Goal: Information Seeking & Learning: Learn about a topic

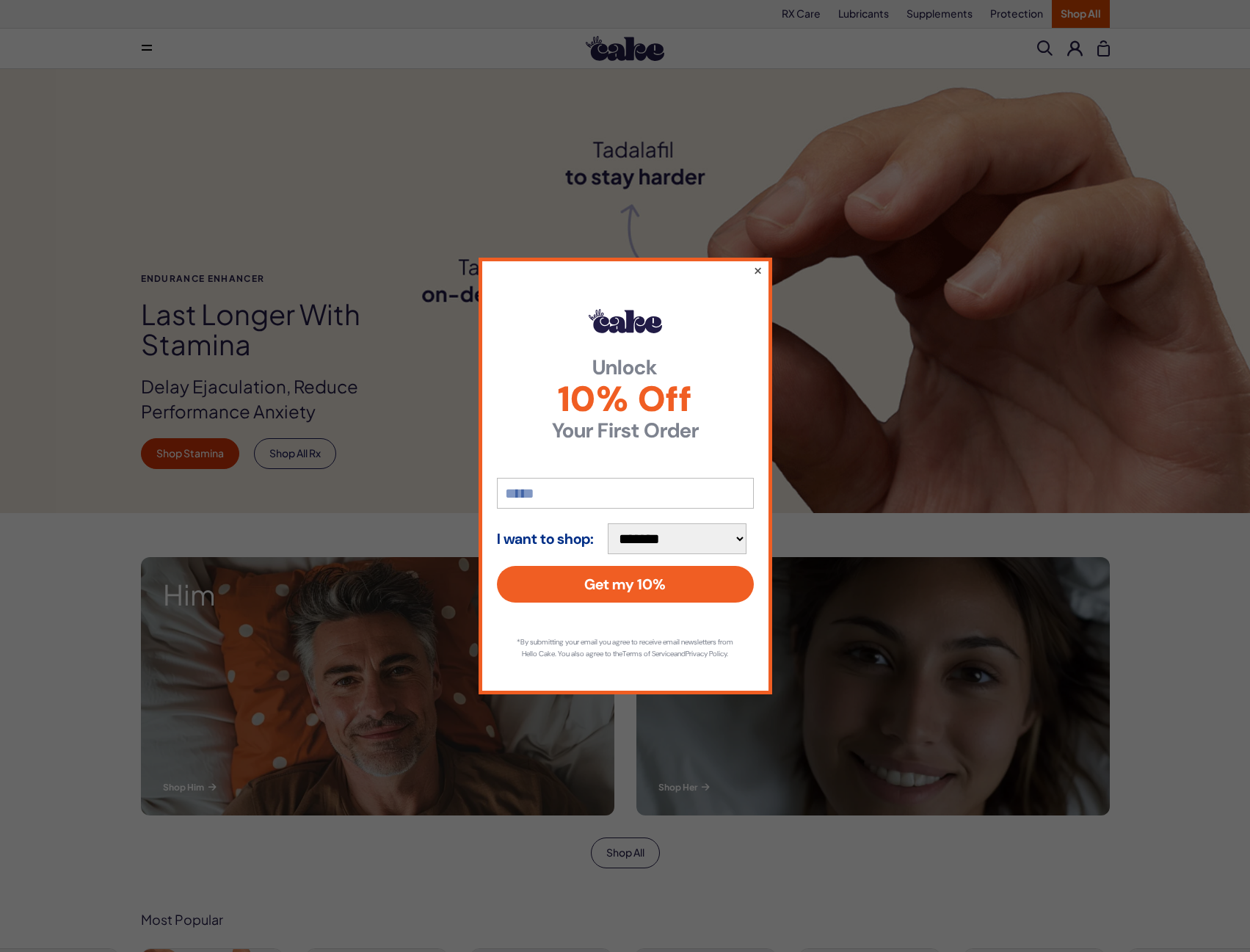
click at [758, 264] on button "×" at bounding box center [757, 270] width 10 height 17
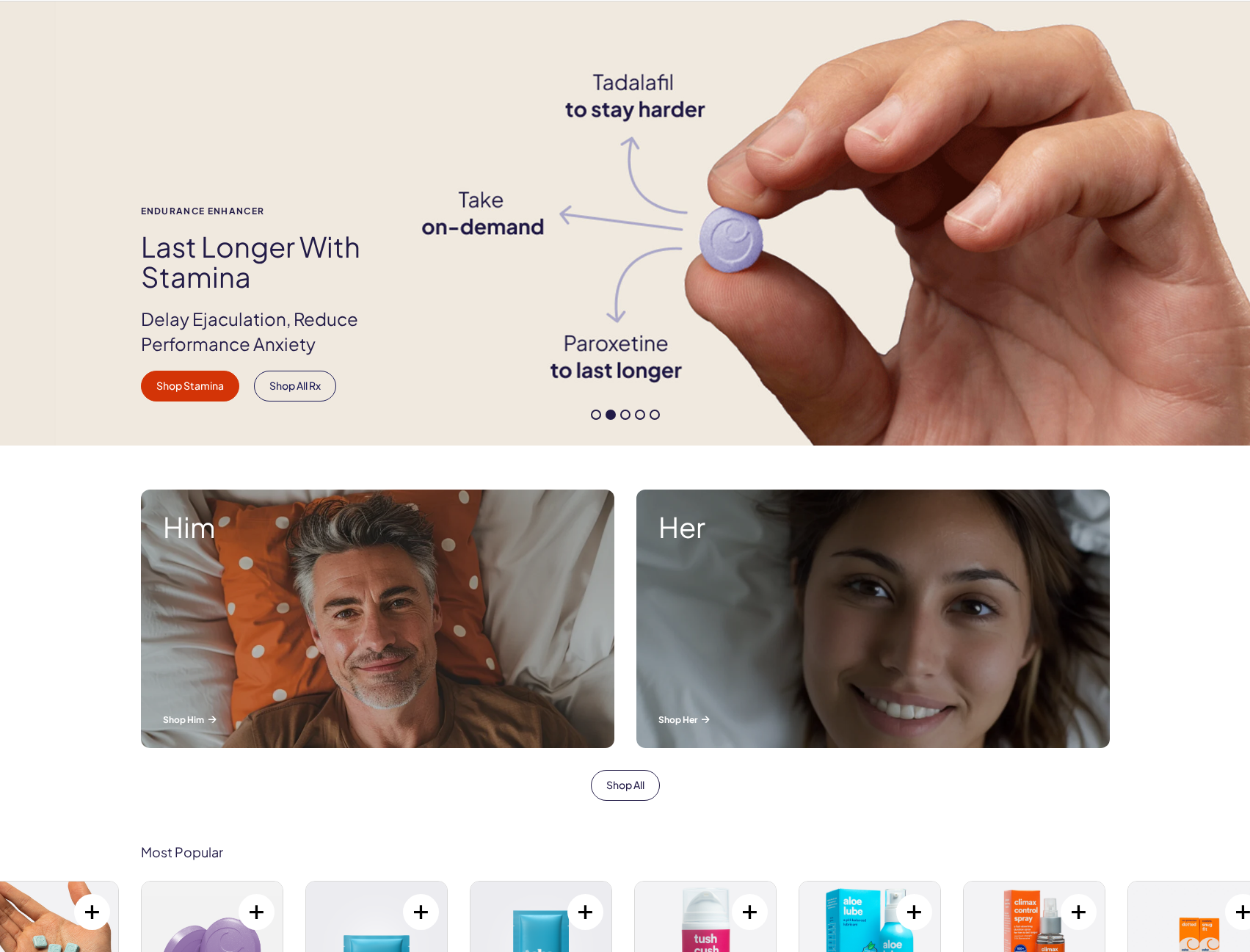
scroll to position [74, 0]
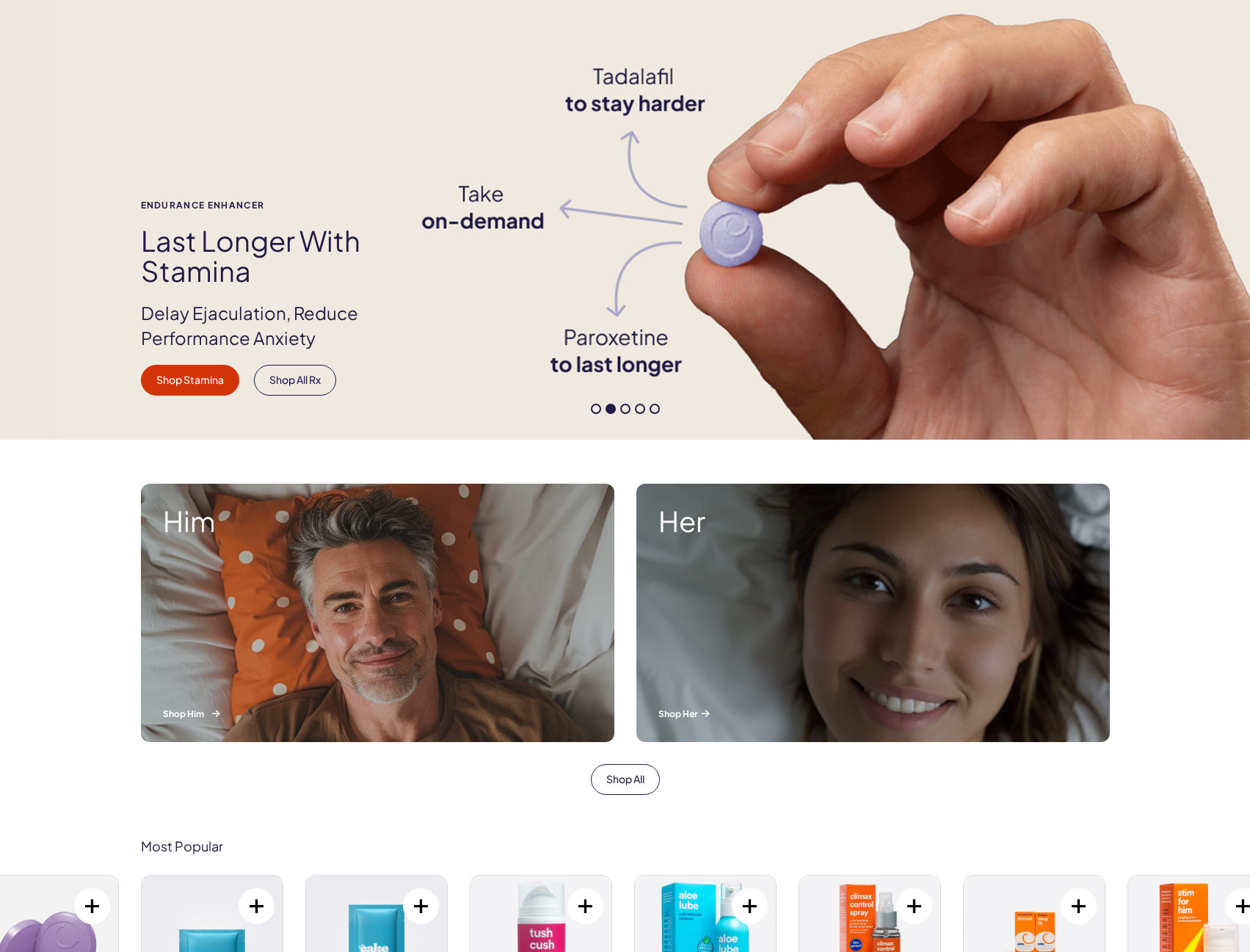
click at [192, 655] on div "Him Shop Him" at bounding box center [378, 613] width 474 height 258
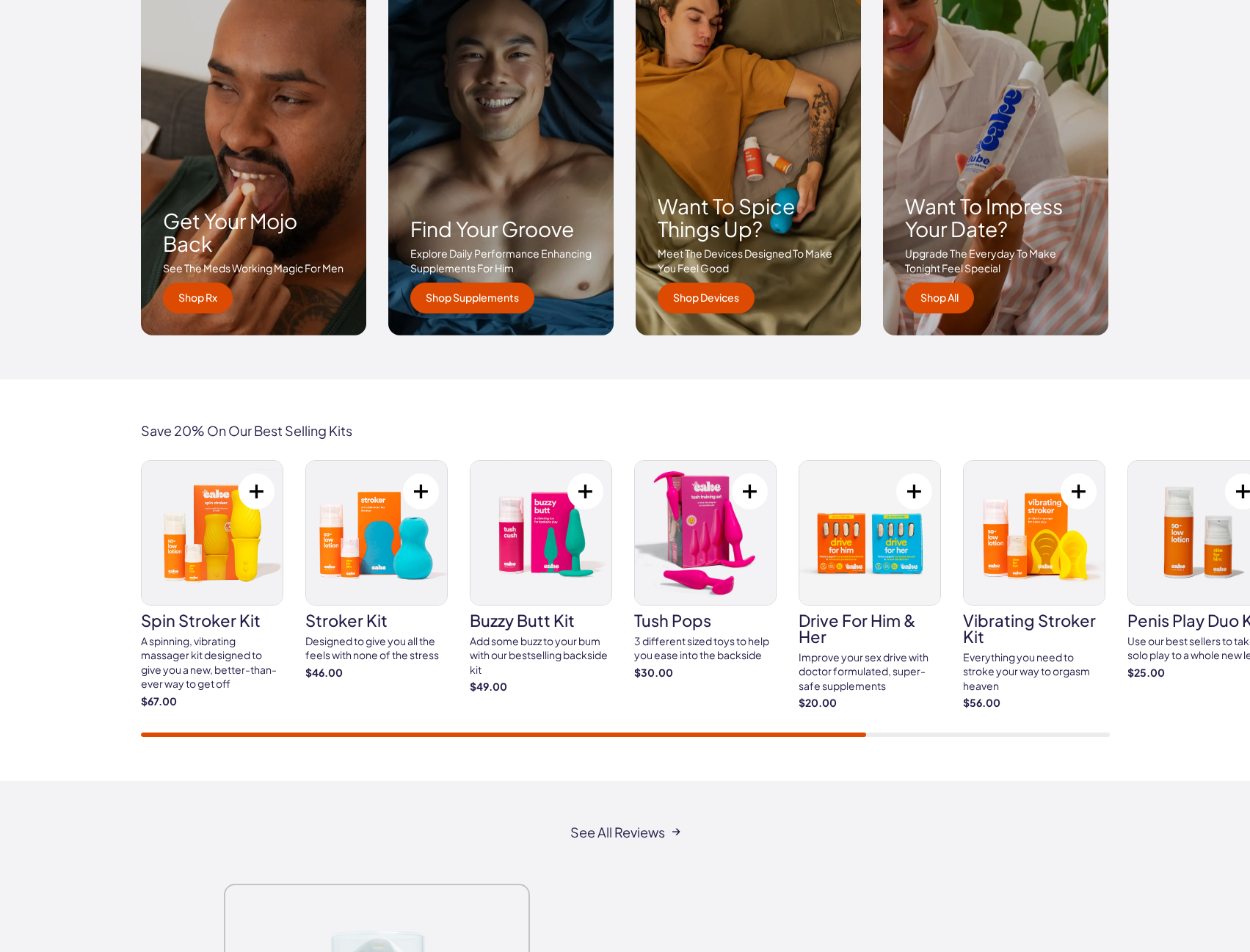
scroll to position [1761, 0]
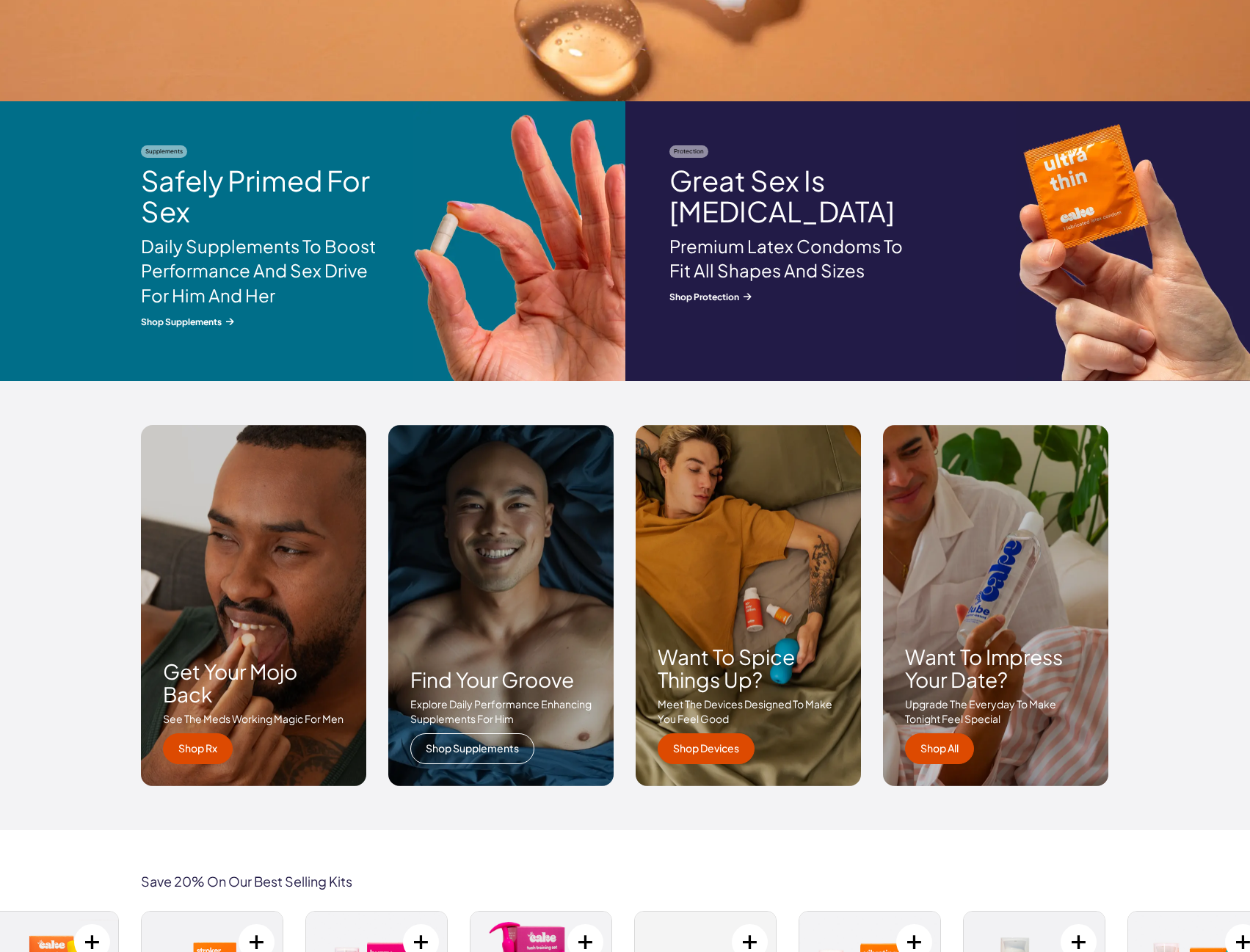
click at [493, 755] on link "Shop Supplements" at bounding box center [472, 748] width 124 height 31
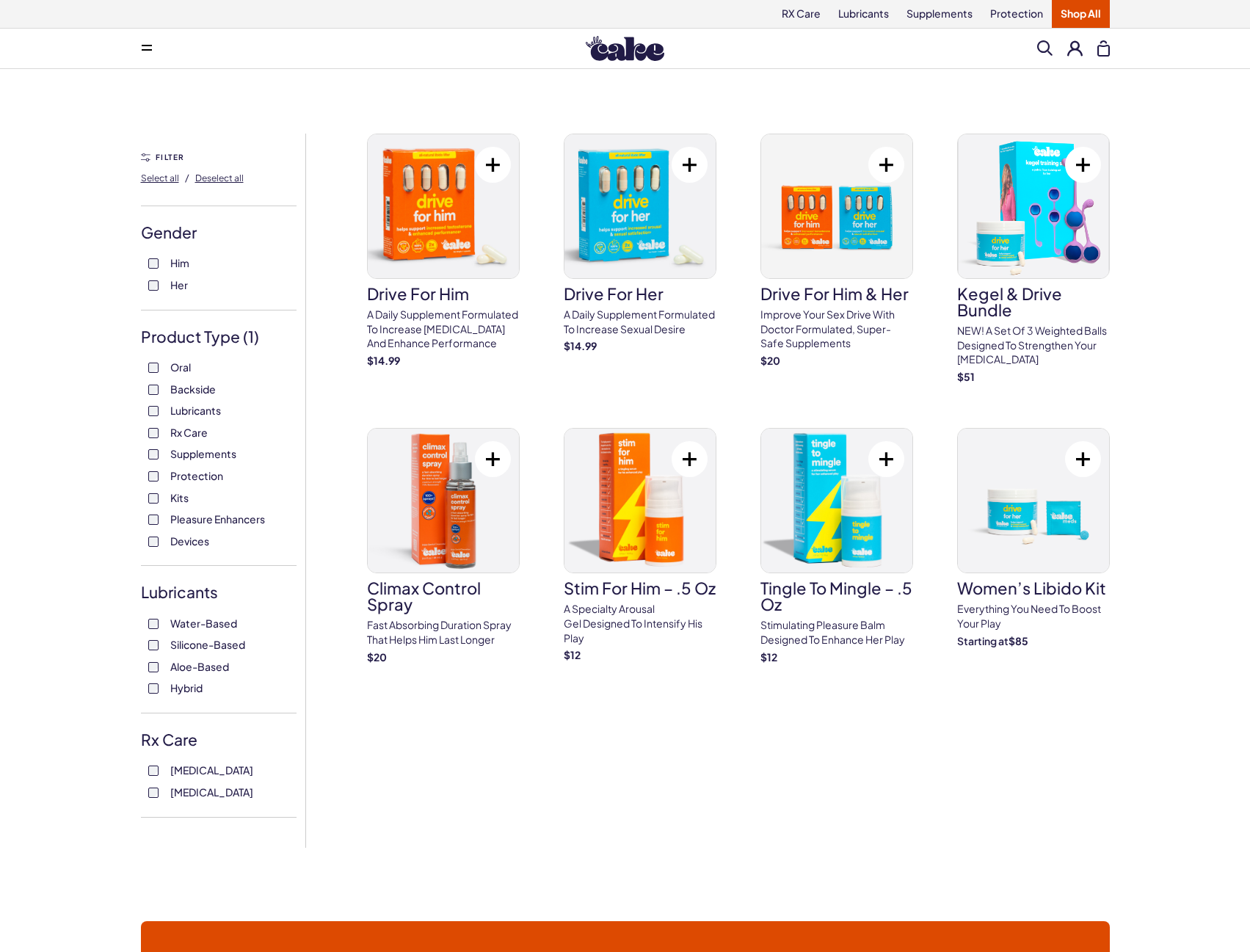
click at [171, 265] on span "Him" at bounding box center [180, 263] width 19 height 19
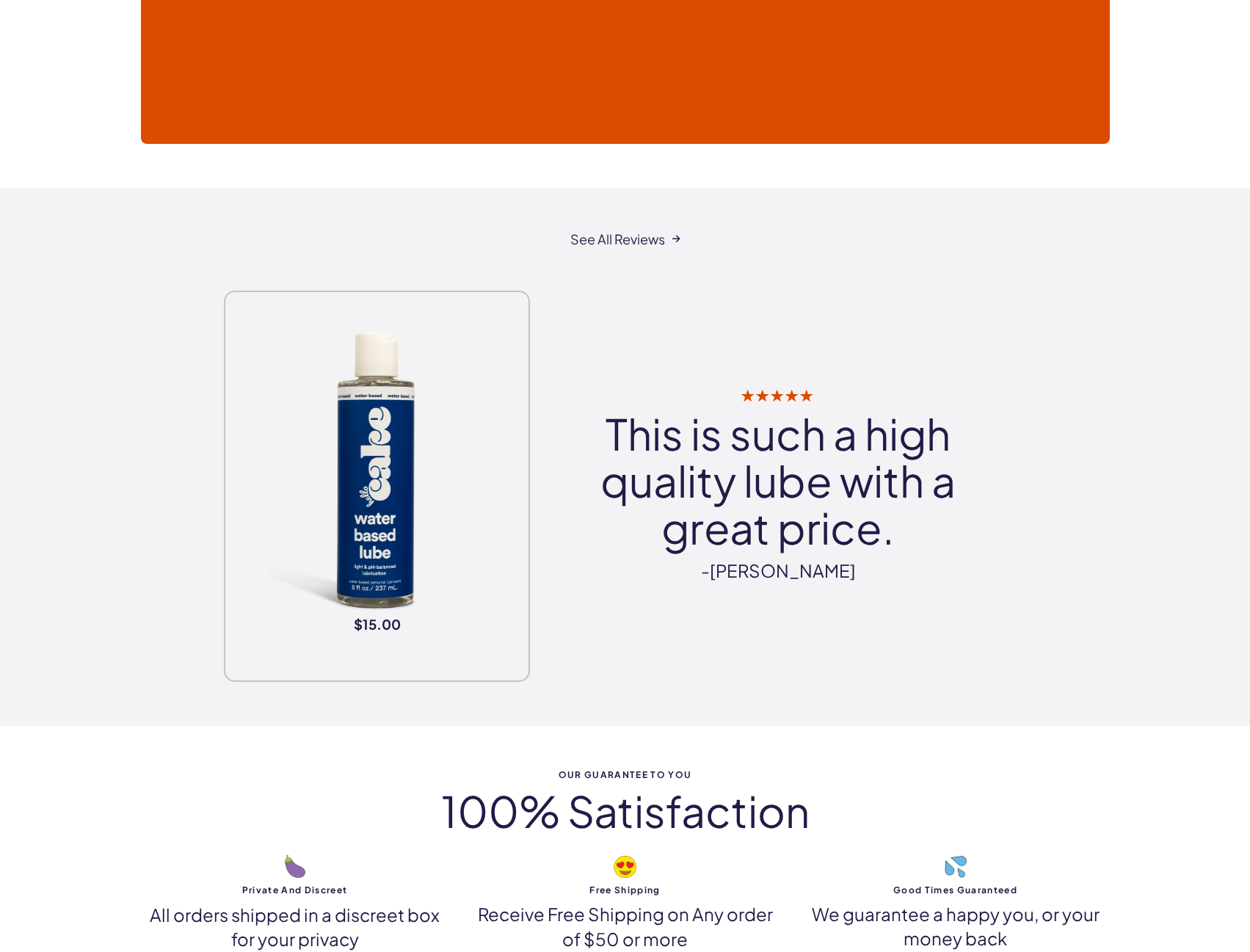
scroll to position [4404, 0]
